Goal: Find specific page/section: Find specific page/section

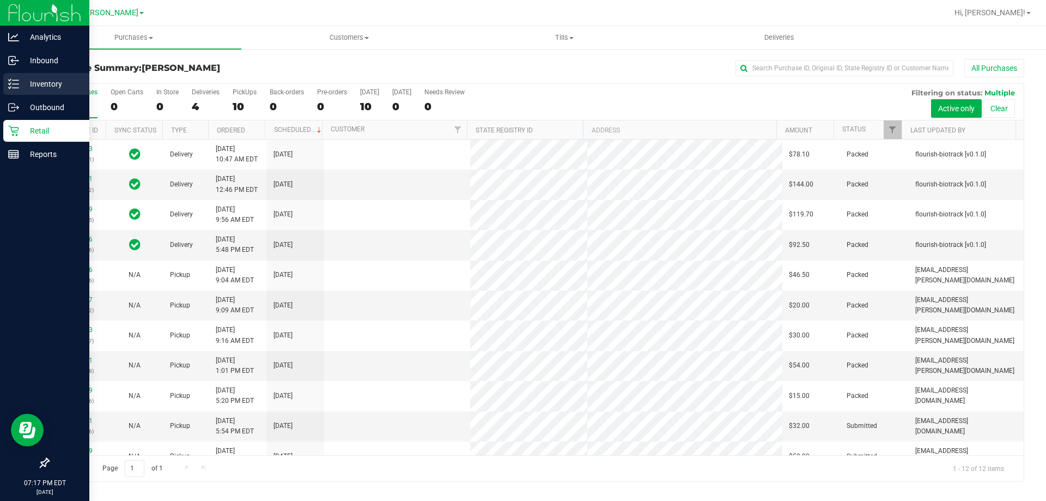
click at [19, 84] on p "Inventory" at bounding box center [51, 83] width 65 height 13
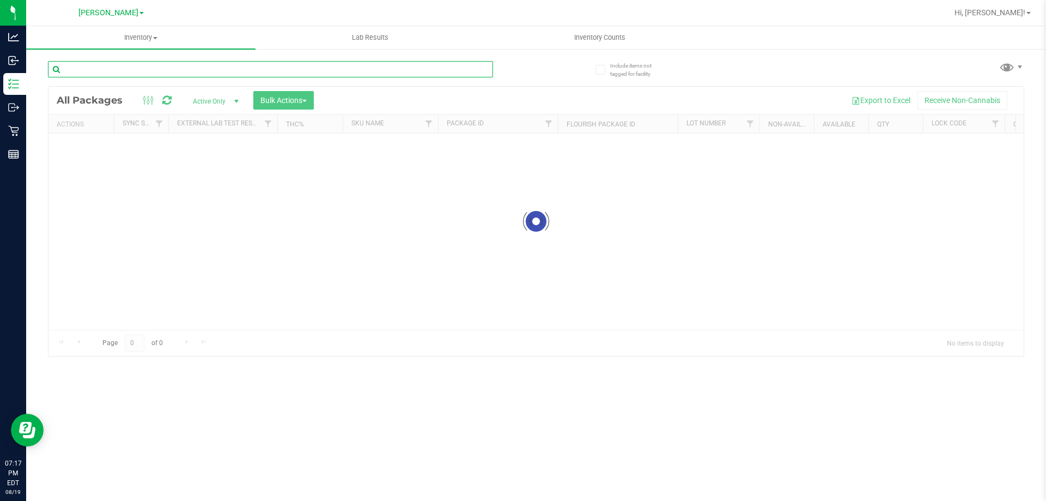
click at [93, 66] on div "Inventory All packages All inventory Waste log Create inventory Lab Results Inv…" at bounding box center [536, 263] width 1020 height 475
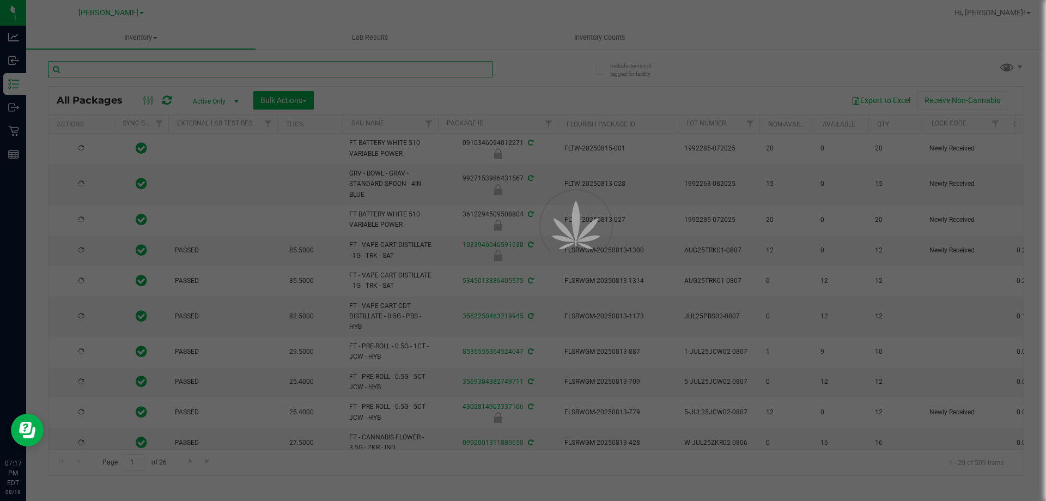
type input "[DATE]"
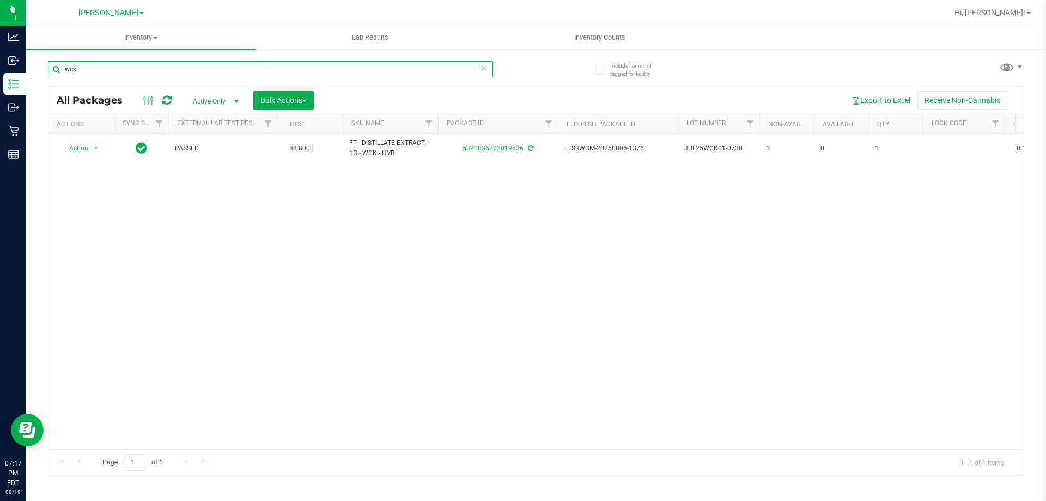
type input "wck"
click at [640, 282] on div "Action Action Adjust qty Create package Edit attributes Global inventory Locate…" at bounding box center [537, 292] width 976 height 316
click at [209, 283] on div "Action Action Adjust qty Create package Edit attributes Global inventory Locate…" at bounding box center [537, 292] width 976 height 316
